Goal: Information Seeking & Learning: Learn about a topic

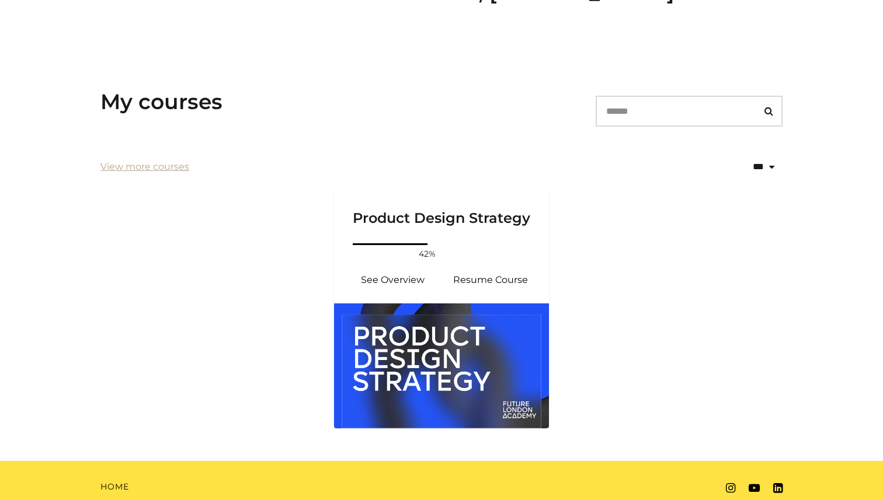
scroll to position [173, 0]
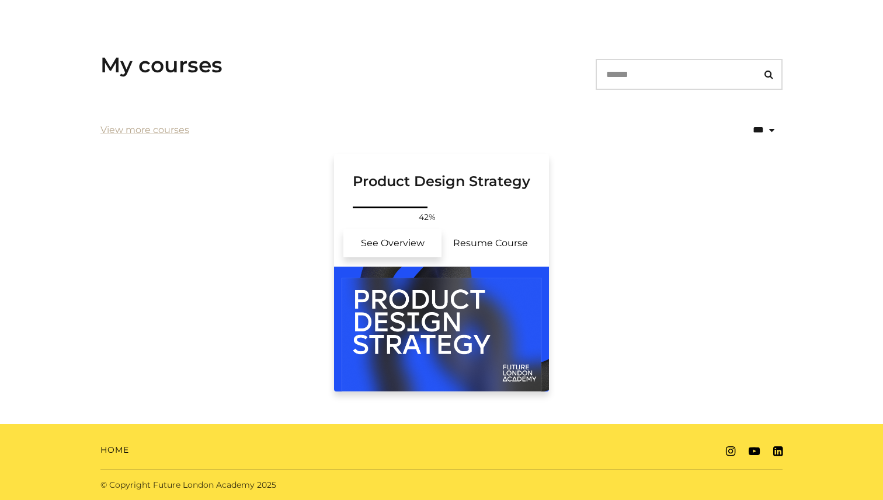
click at [405, 245] on link "See Overview" at bounding box center [392, 243] width 98 height 28
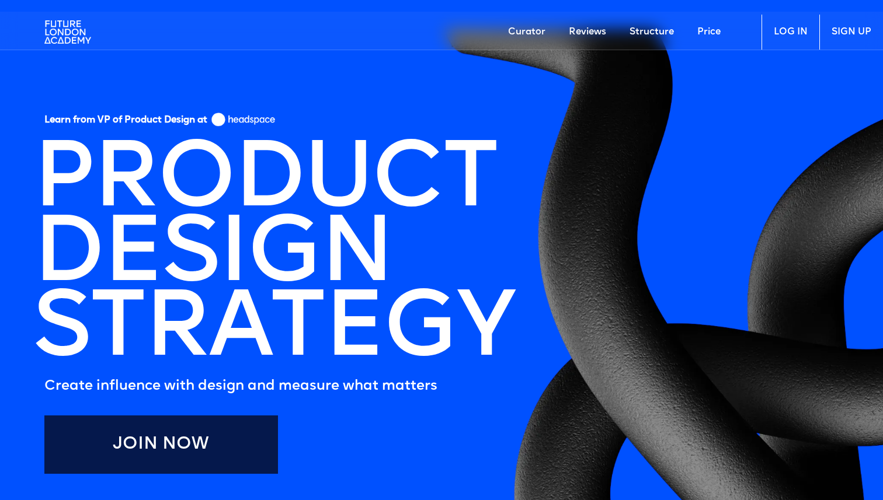
click at [782, 30] on link "LOG IN" at bounding box center [790, 32] width 58 height 35
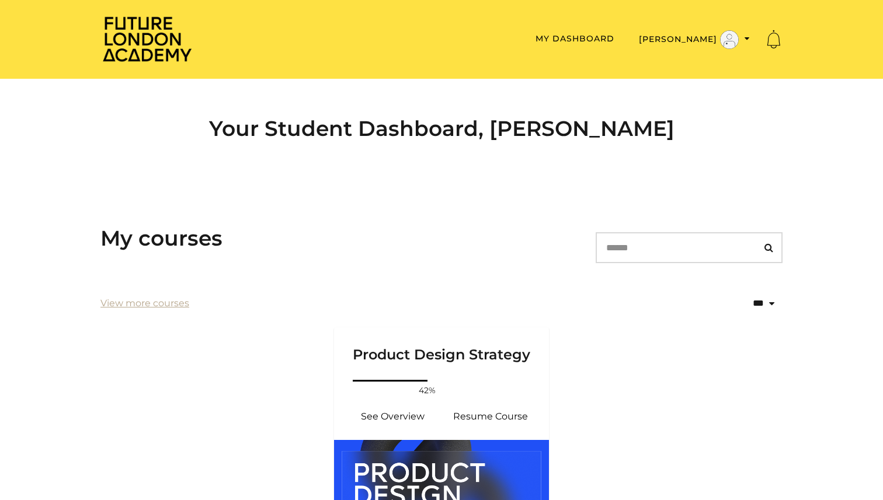
scroll to position [173, 0]
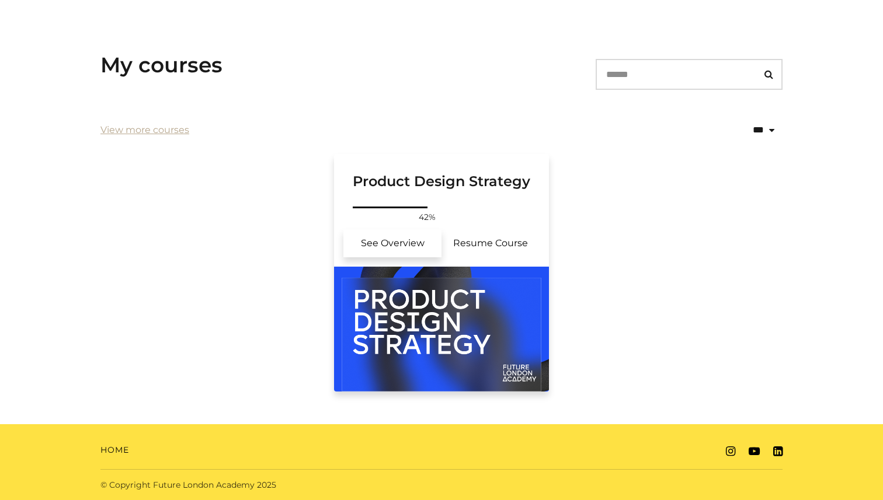
click at [370, 245] on link "See Overview" at bounding box center [392, 243] width 98 height 28
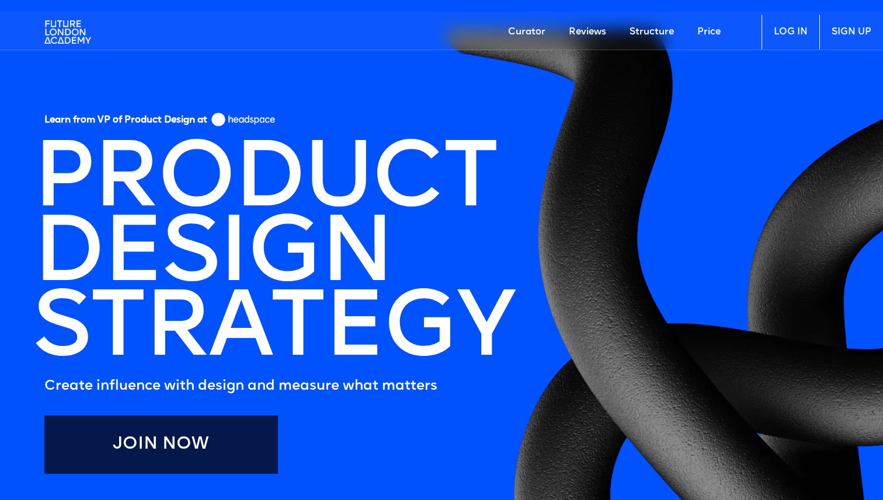
click at [782, 25] on link "LOG IN" at bounding box center [790, 32] width 58 height 35
